Goal: Task Accomplishment & Management: Use online tool/utility

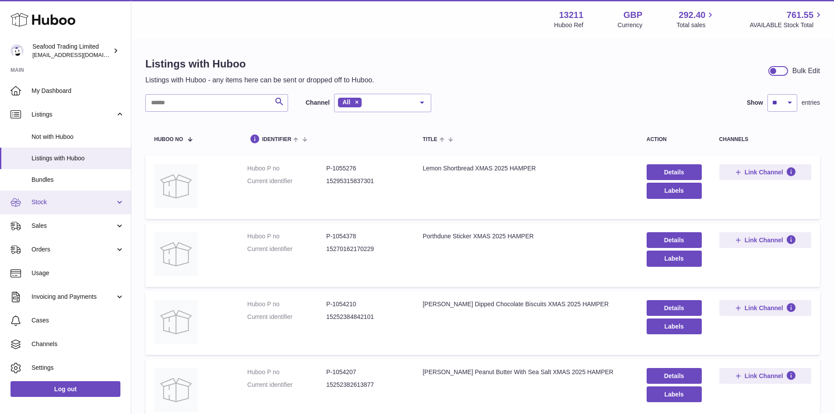
click at [56, 199] on span "Stock" at bounding box center [74, 202] width 84 height 8
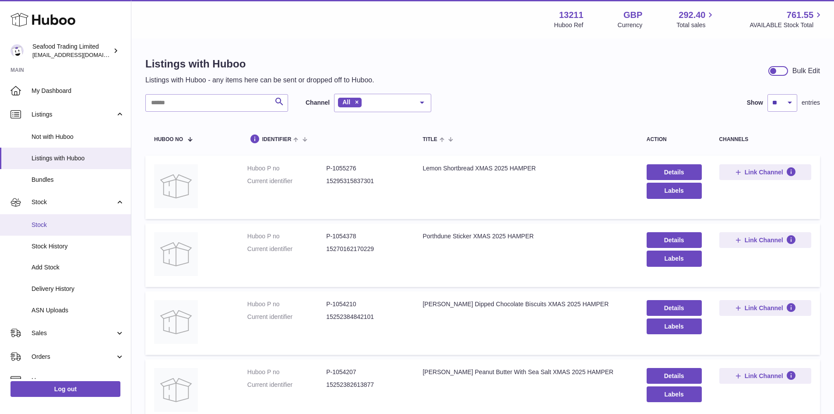
click at [46, 219] on link "Stock" at bounding box center [65, 224] width 131 height 21
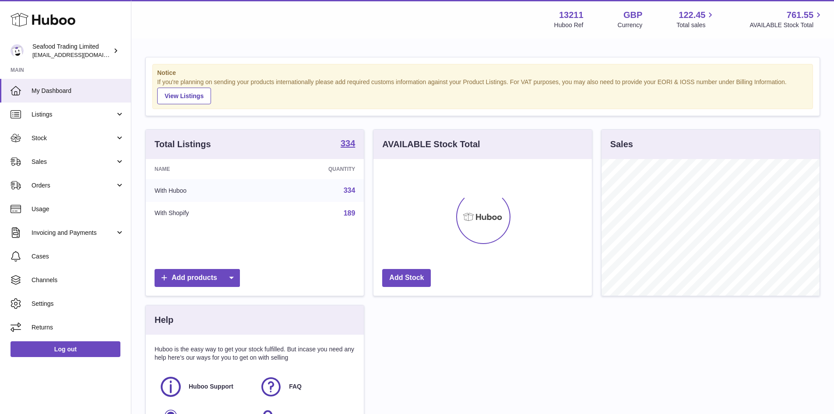
scroll to position [137, 218]
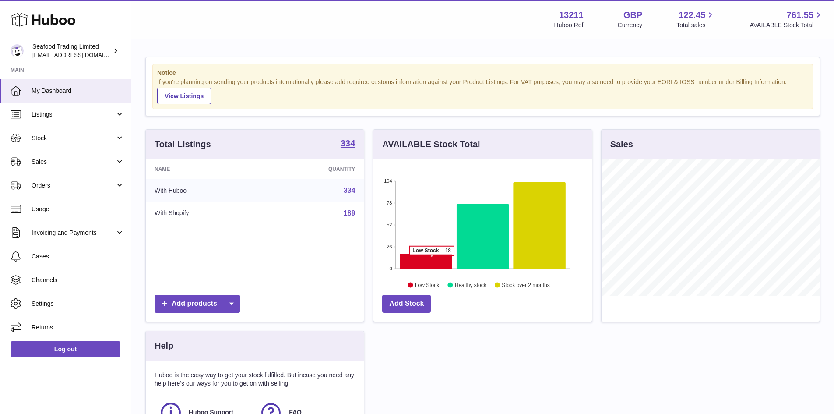
click at [432, 260] on icon at bounding box center [426, 260] width 52 height 15
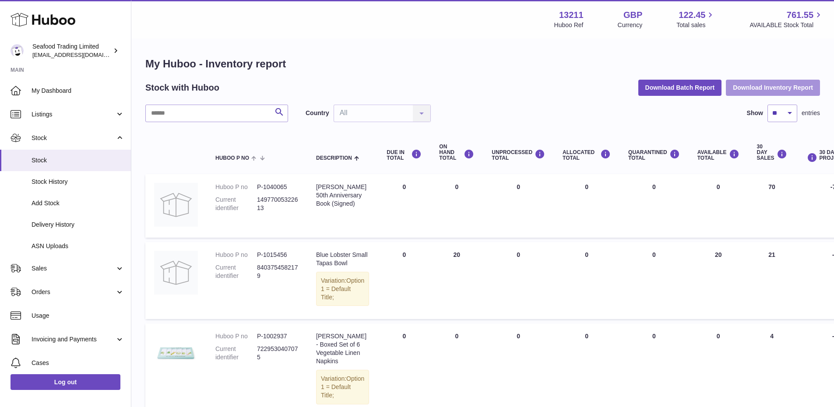
click at [760, 89] on button "Download Inventory Report" at bounding box center [773, 88] width 94 height 16
